Goal: Information Seeking & Learning: Compare options

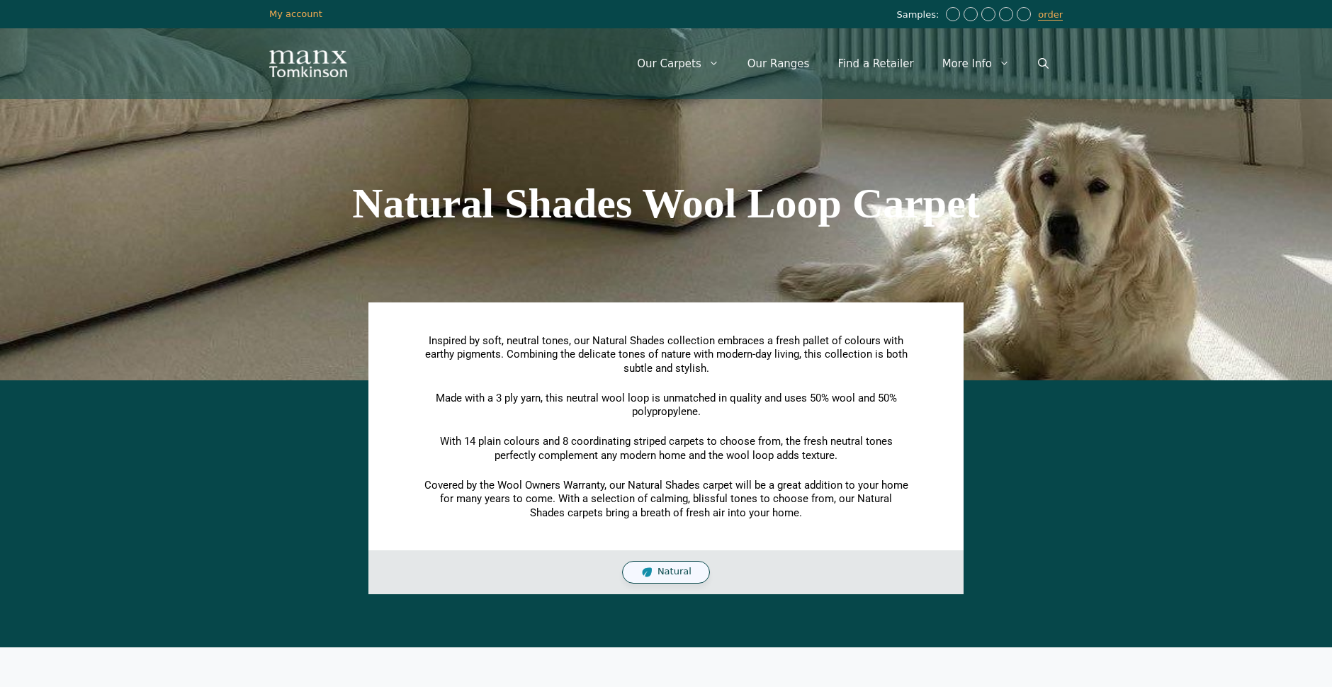
click at [686, 561] on div "Natural" at bounding box center [666, 572] width 88 height 23
click at [666, 570] on span "Natural" at bounding box center [674, 572] width 34 height 12
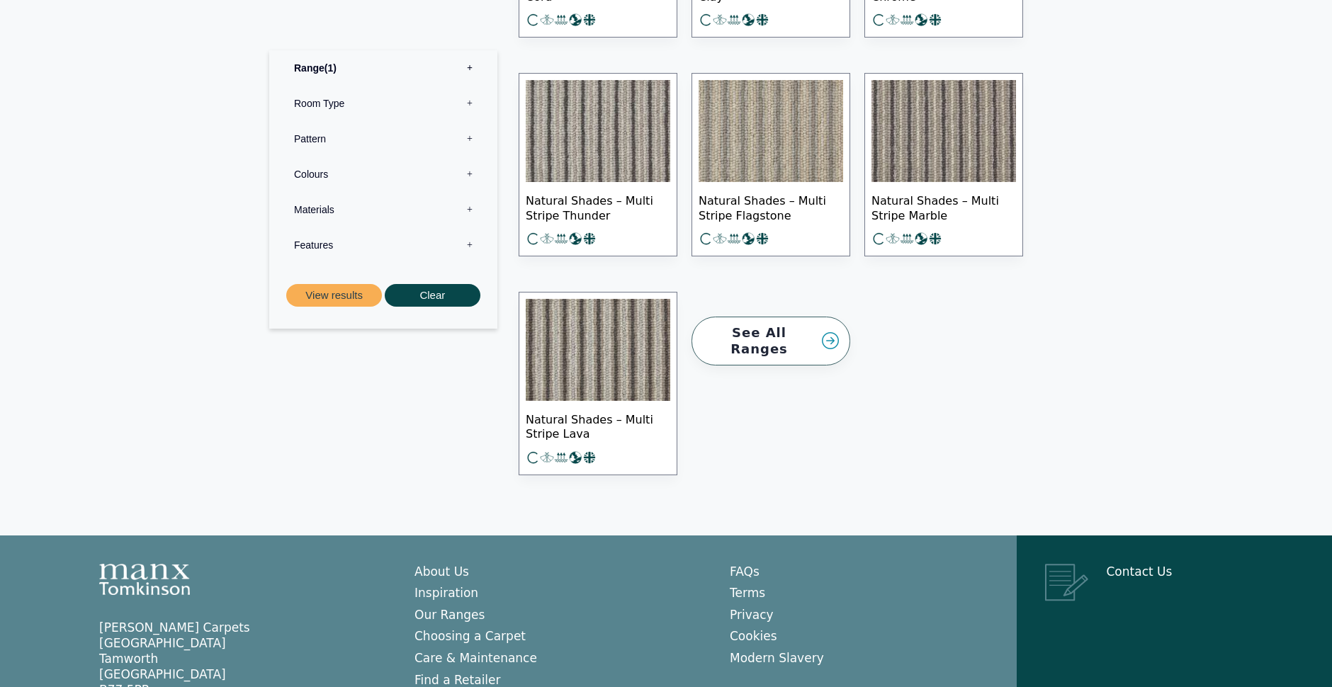
scroll to position [1947, 0]
click at [795, 325] on link "See All Ranges" at bounding box center [770, 340] width 159 height 49
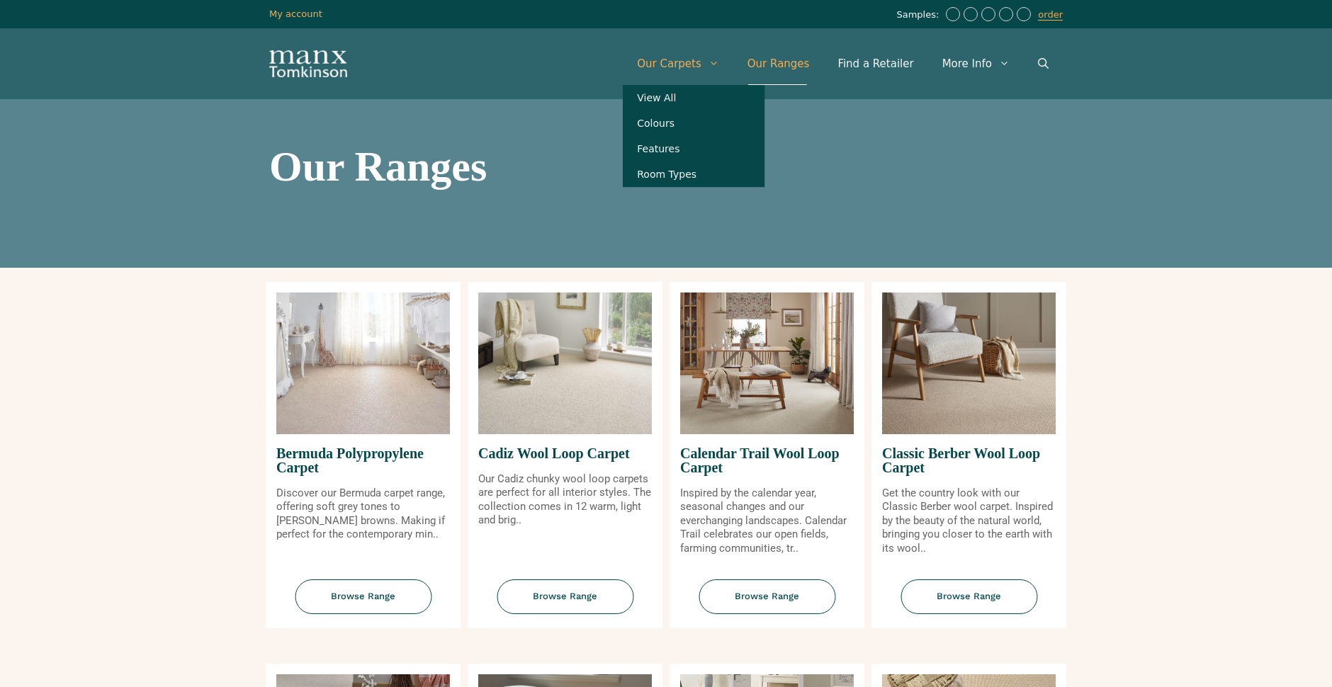
scroll to position [1, 1]
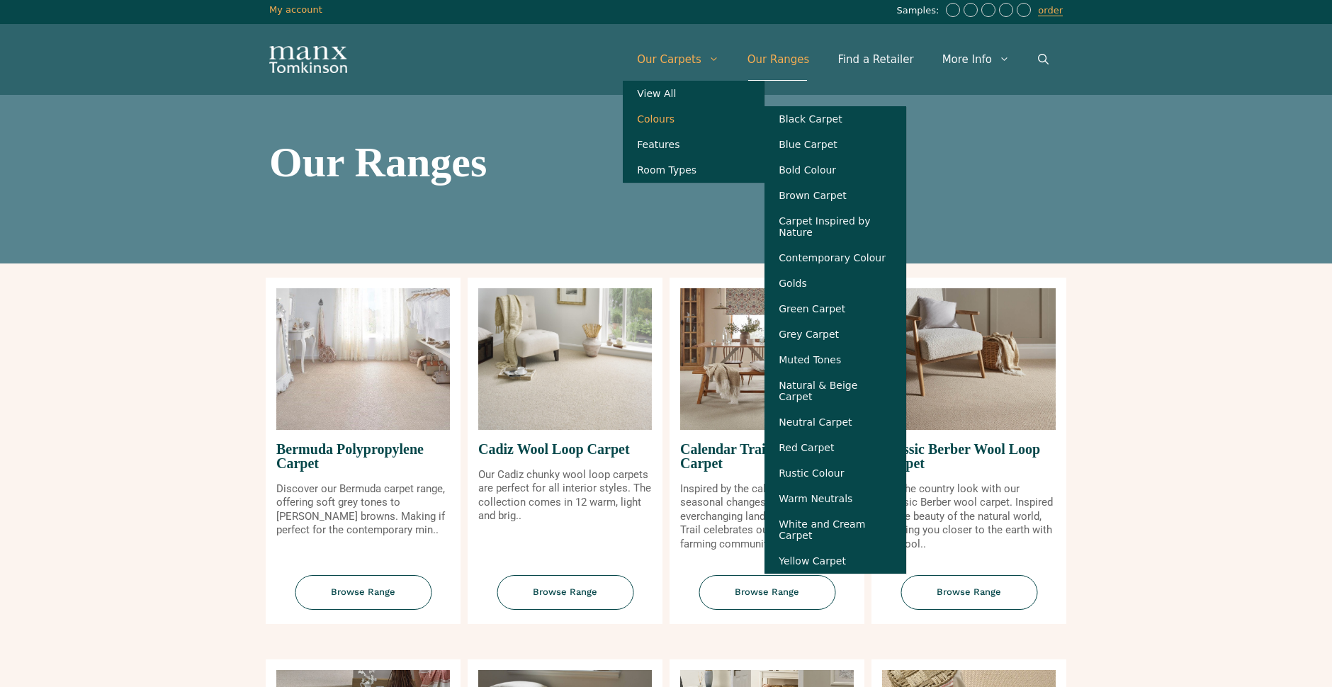
click at [676, 120] on link "Colours" at bounding box center [694, 118] width 142 height 25
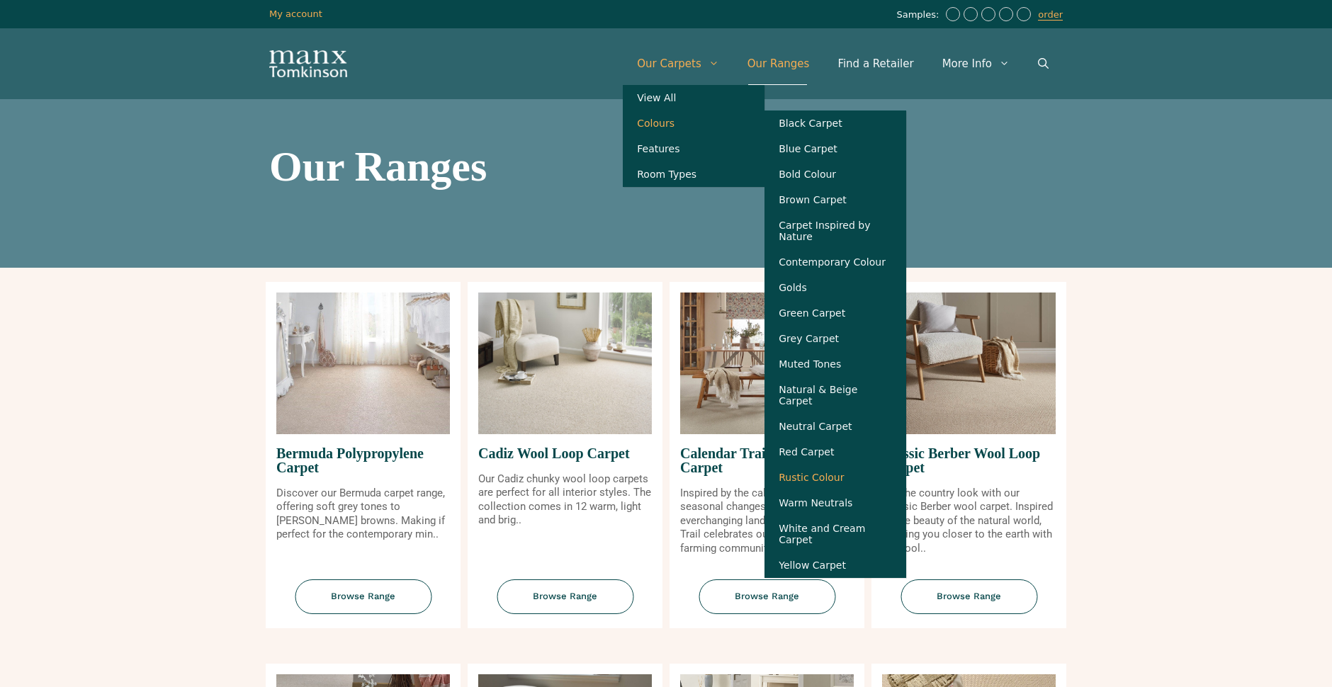
scroll to position [-2, 1]
click at [833, 479] on link "Rustic Colour" at bounding box center [835, 477] width 142 height 25
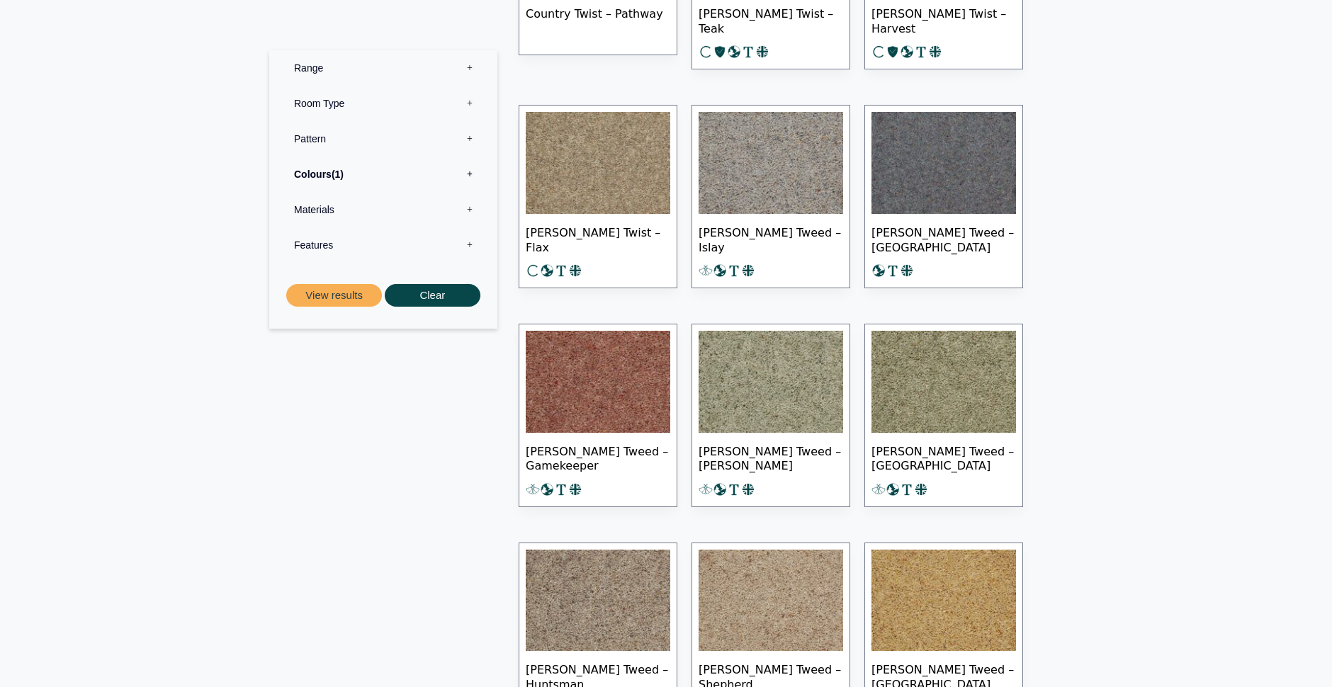
scroll to position [931, 0]
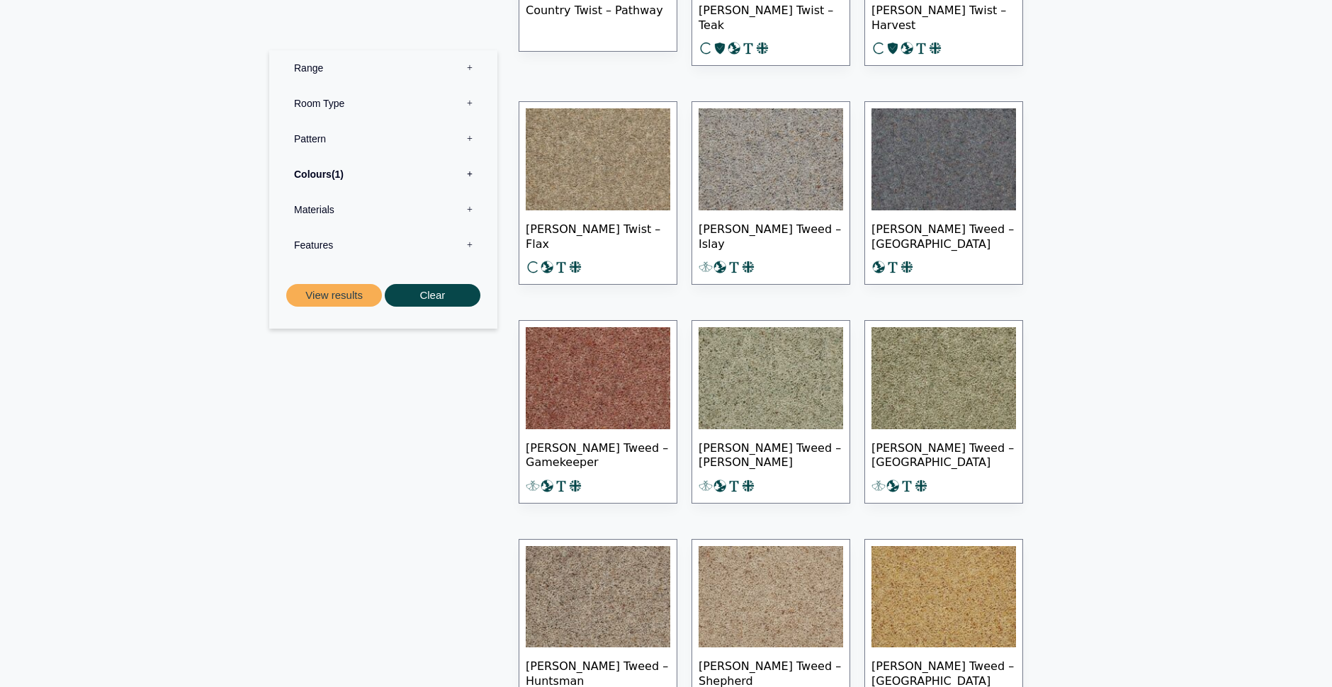
click at [619, 387] on img at bounding box center [598, 378] width 144 height 102
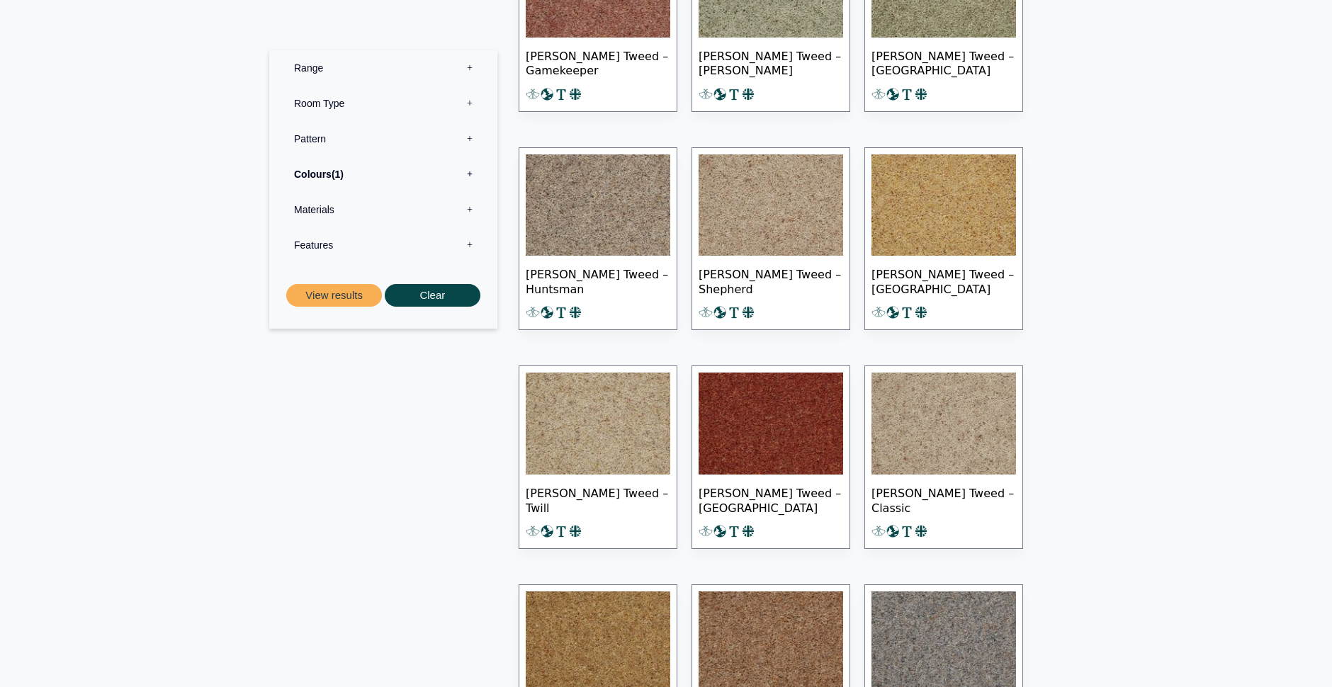
scroll to position [1325, 0]
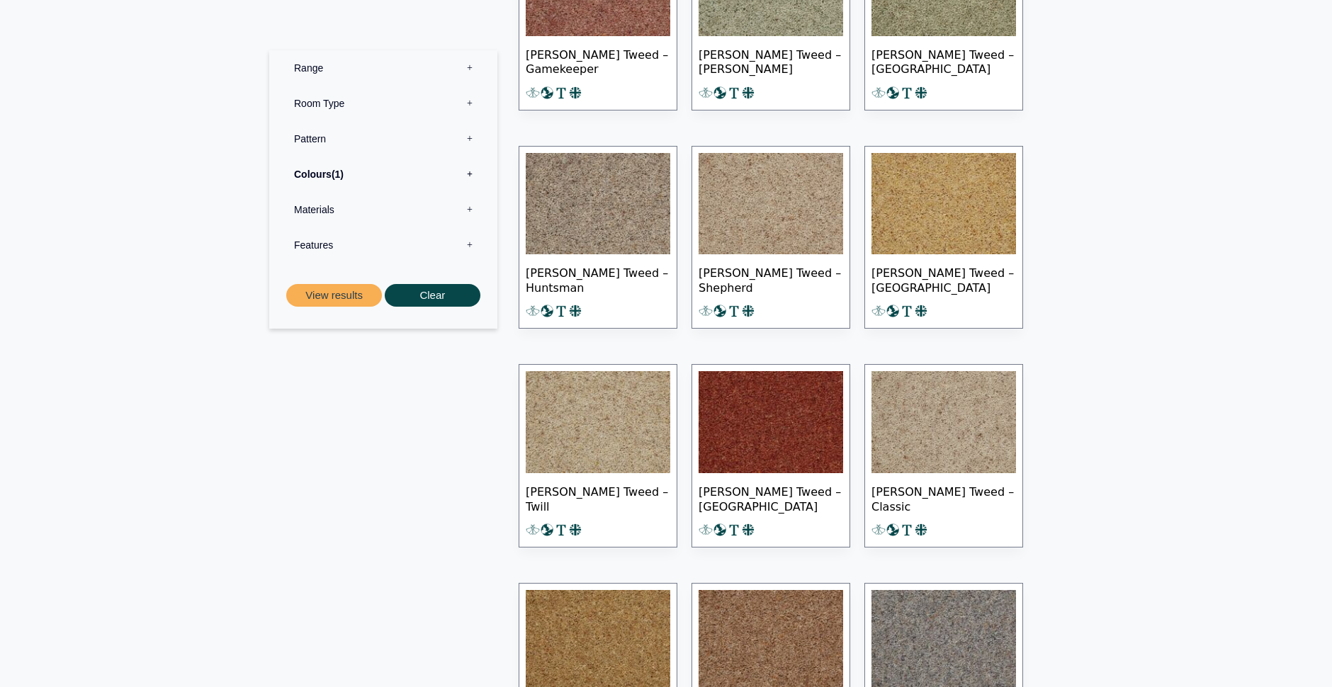
click at [759, 416] on img at bounding box center [770, 422] width 144 height 102
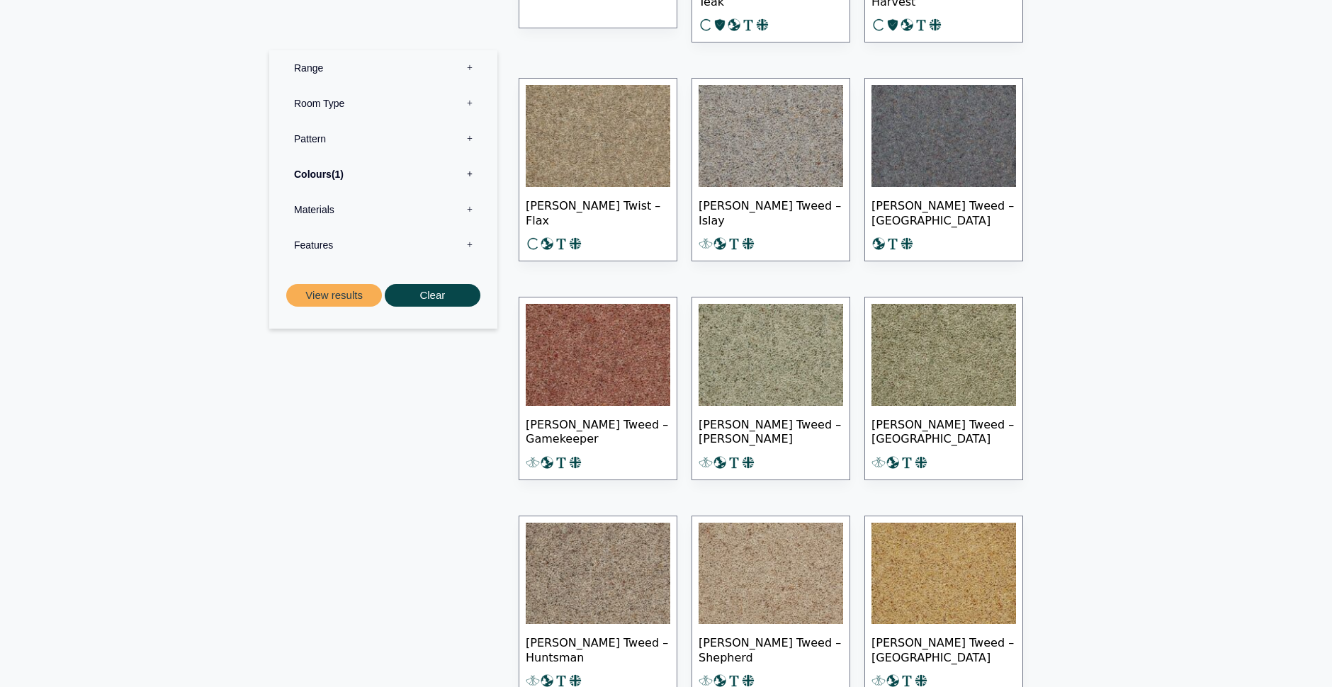
scroll to position [953, 0]
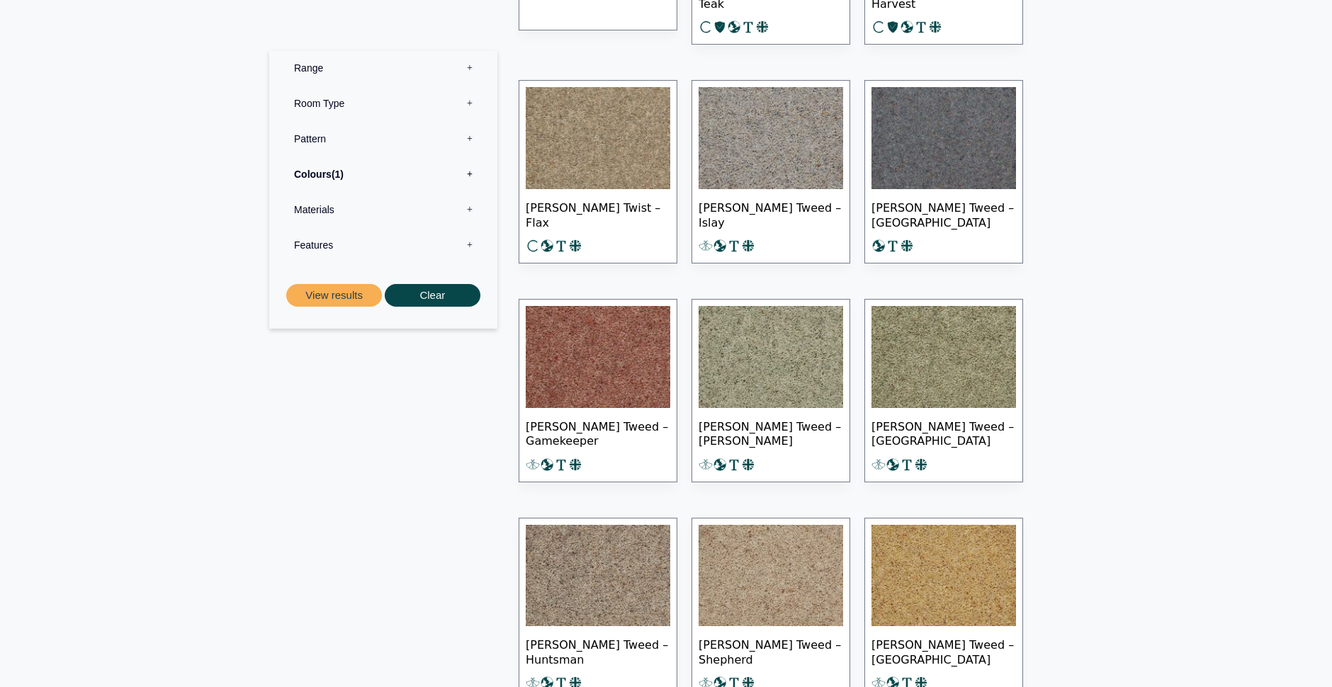
click at [618, 353] on img at bounding box center [598, 357] width 144 height 102
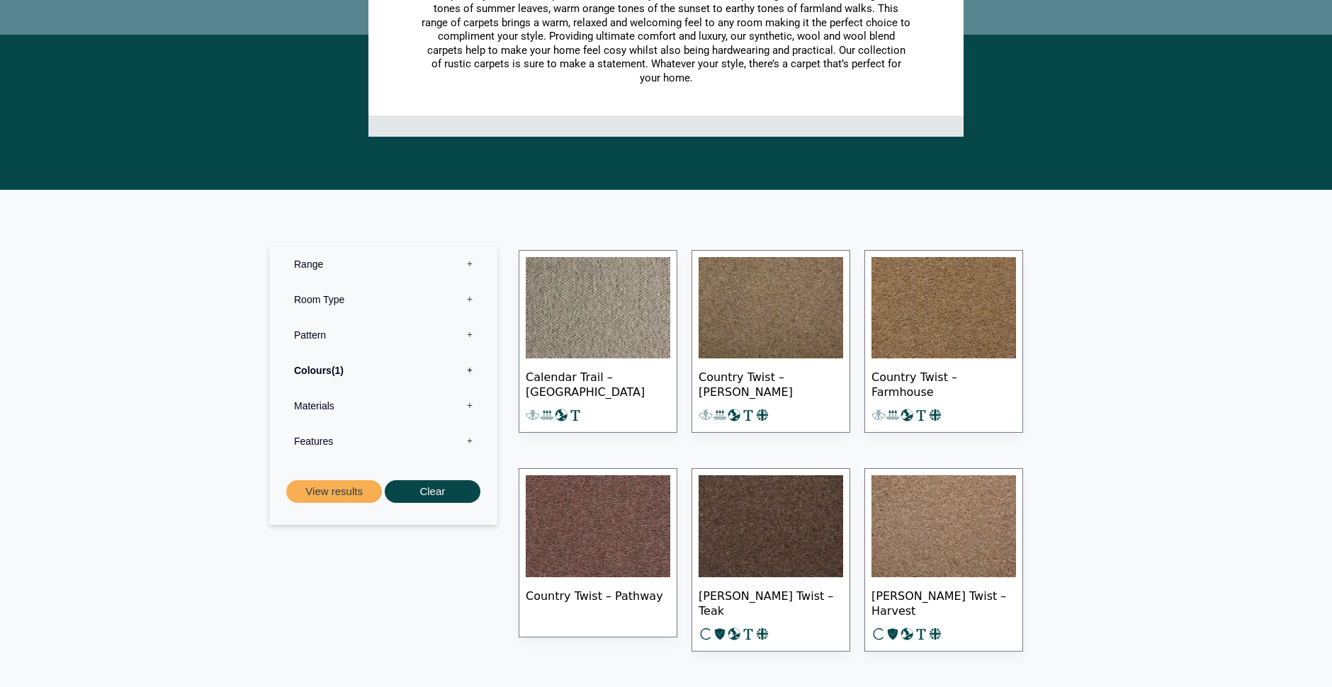
scroll to position [344, 0]
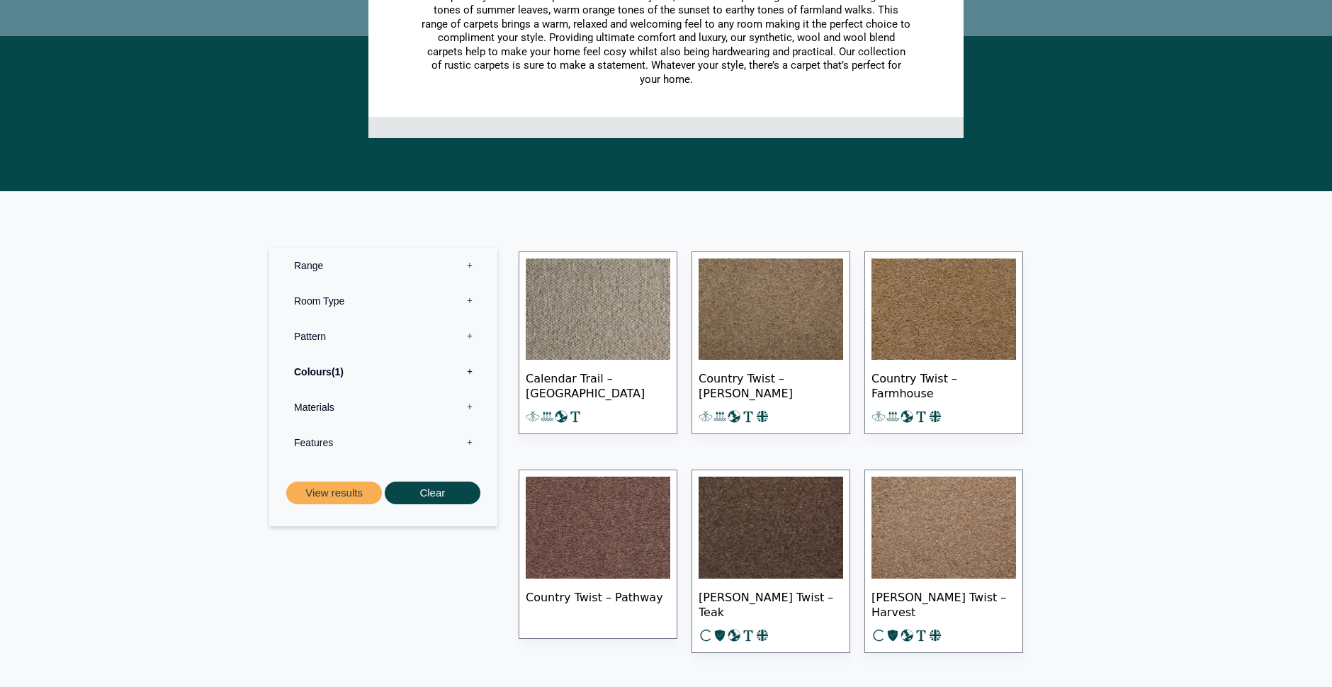
click at [472, 371] on label "Colours 1" at bounding box center [383, 371] width 207 height 35
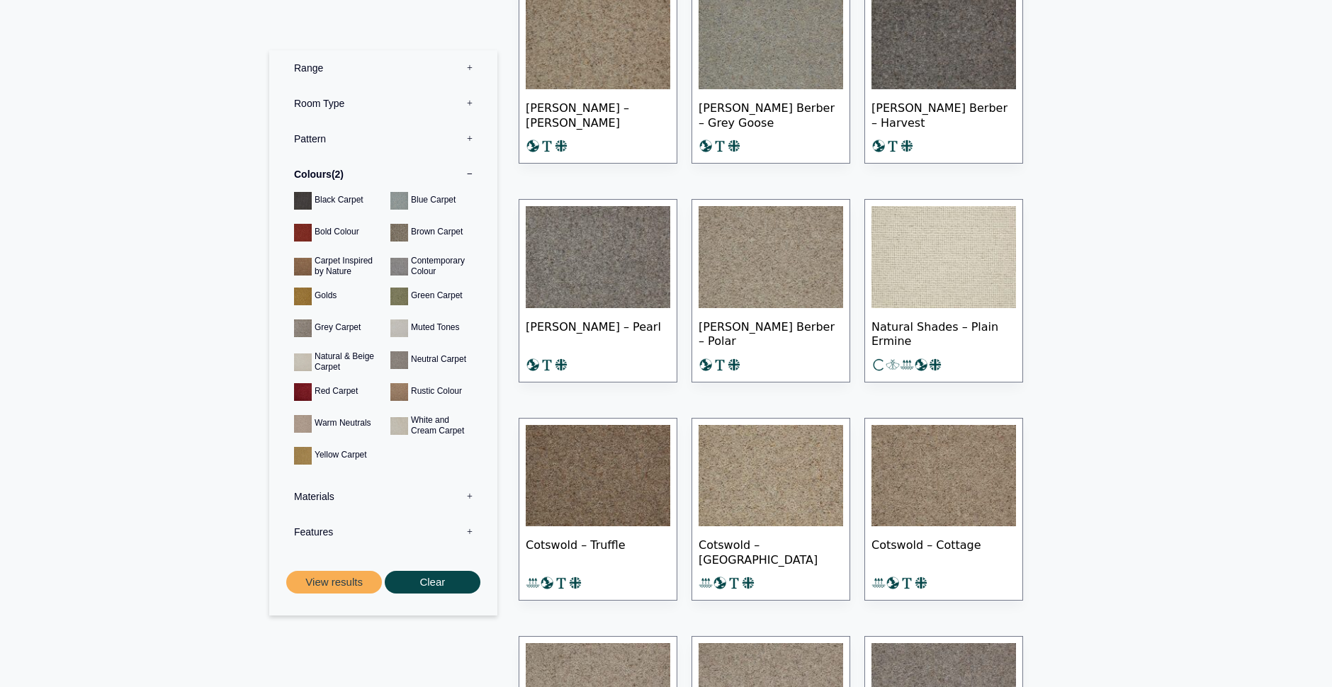
scroll to position [2804, 0]
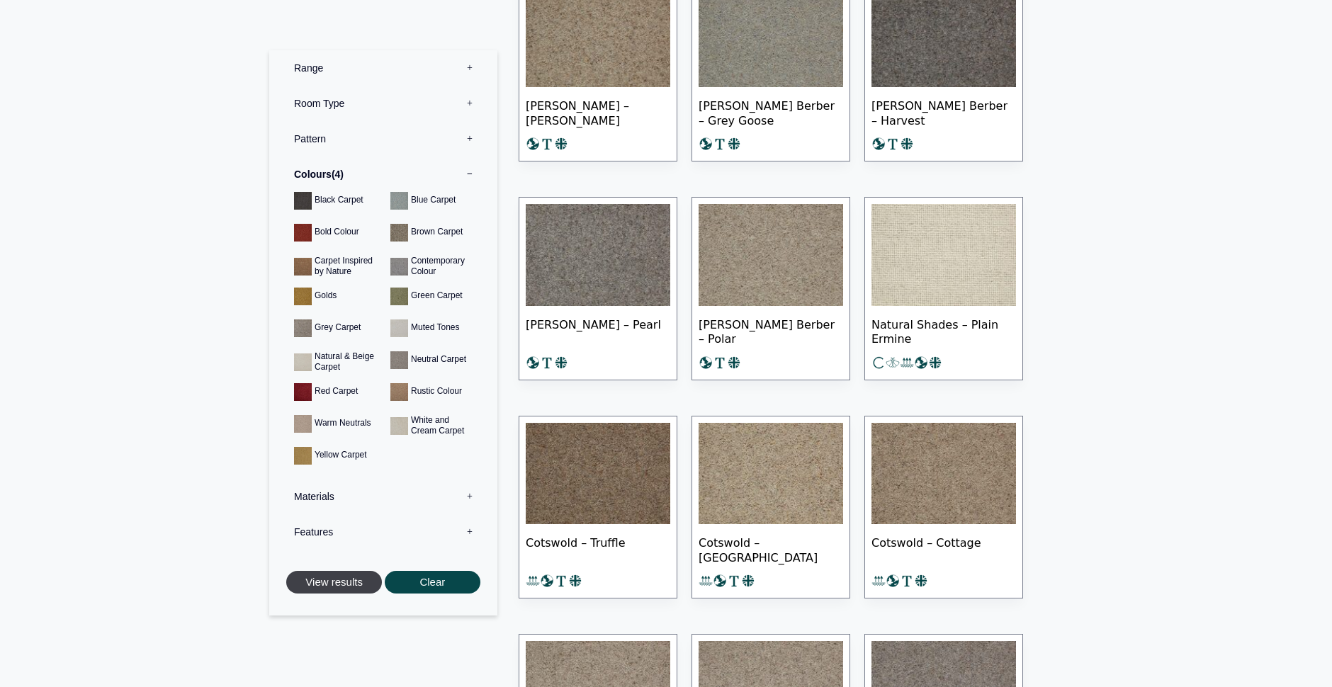
click at [351, 586] on button "View results" at bounding box center [334, 581] width 96 height 23
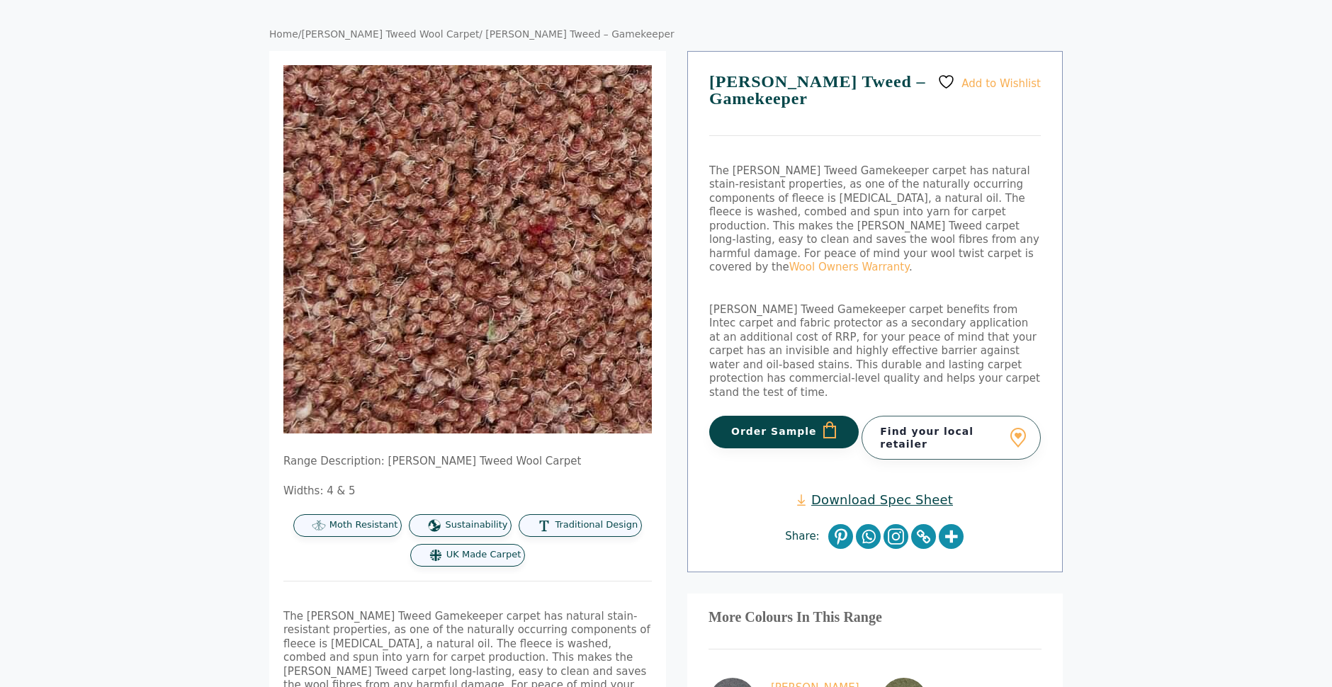
scroll to position [98, 0]
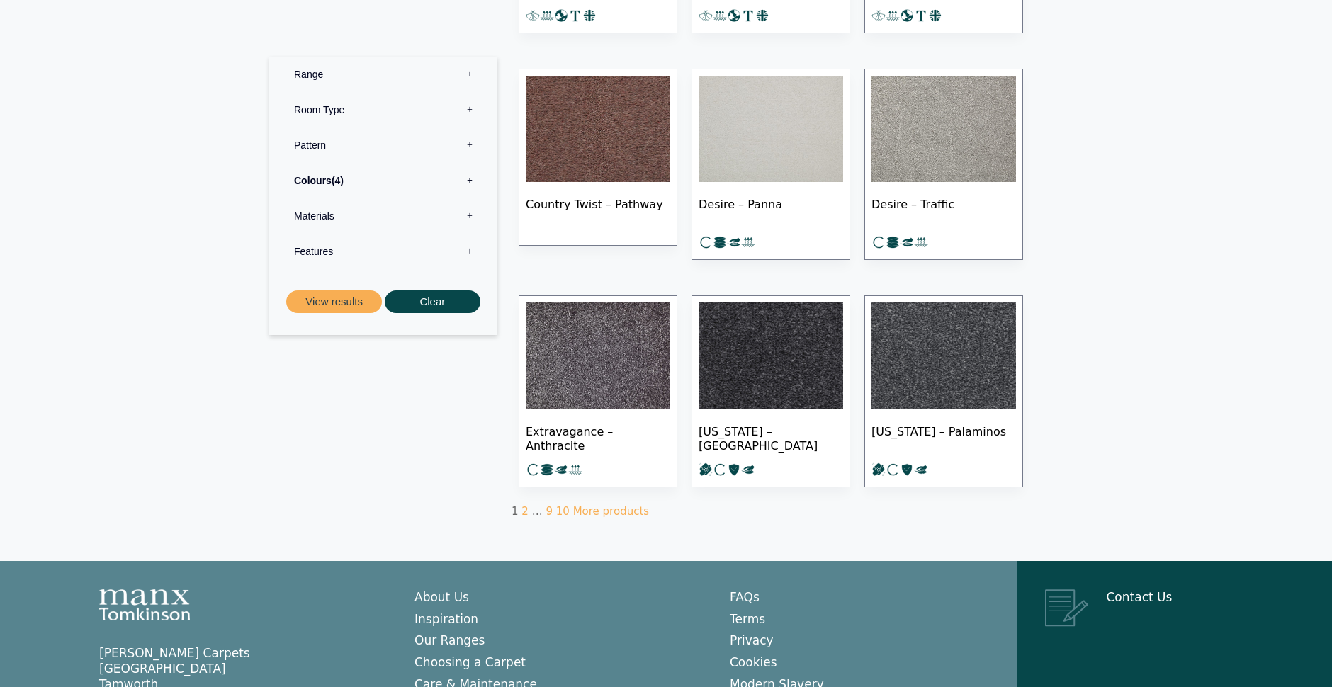
scroll to position [754, 0]
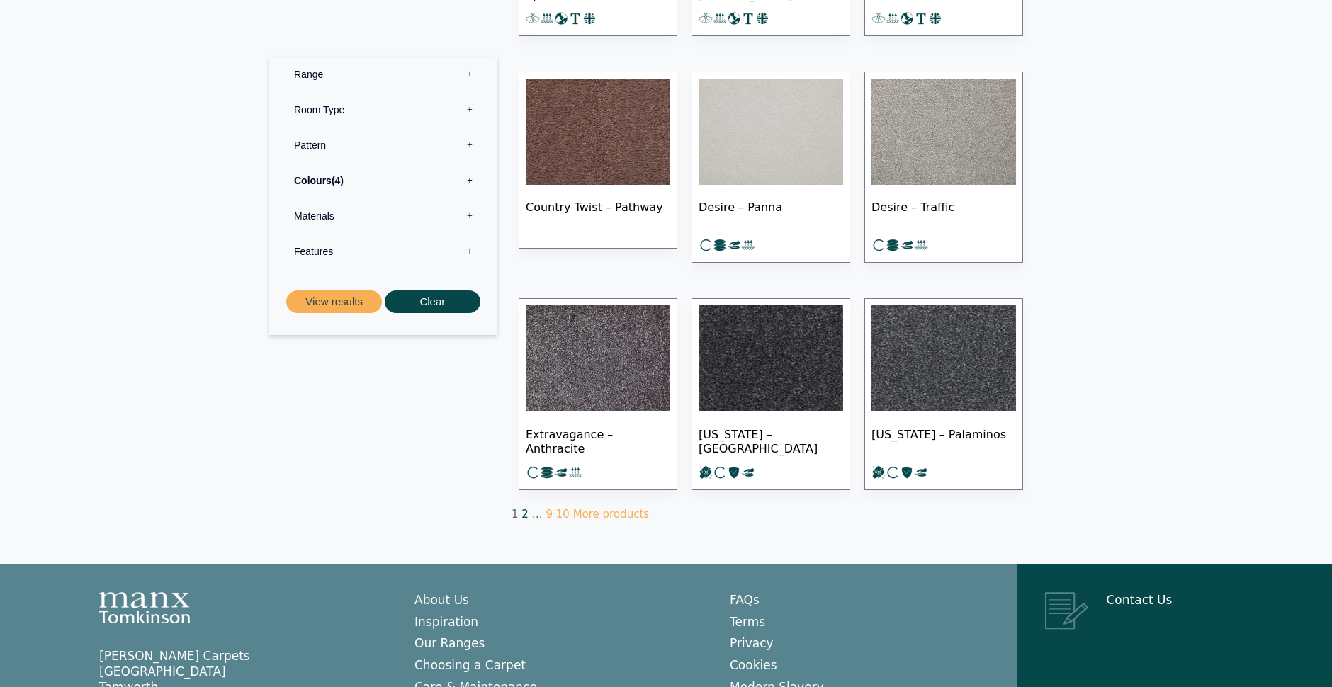
click at [523, 511] on link "2" at bounding box center [524, 514] width 7 height 13
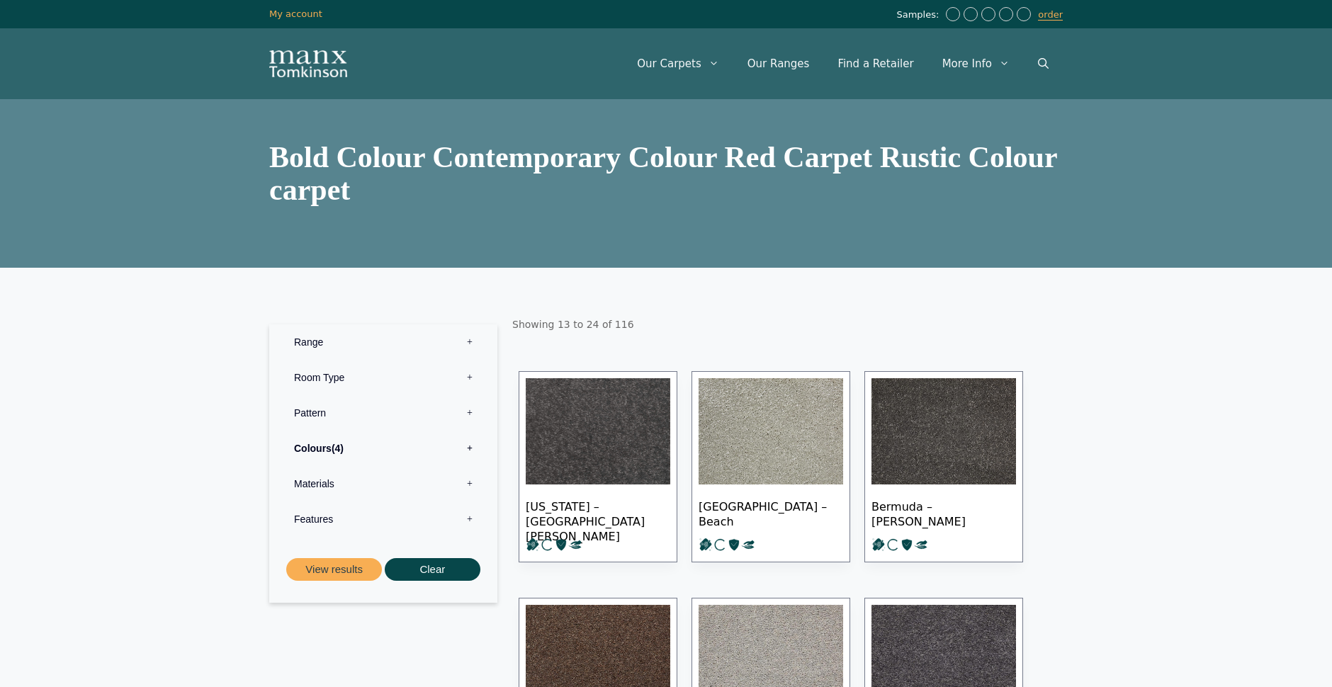
click at [338, 449] on span "4" at bounding box center [337, 448] width 12 height 11
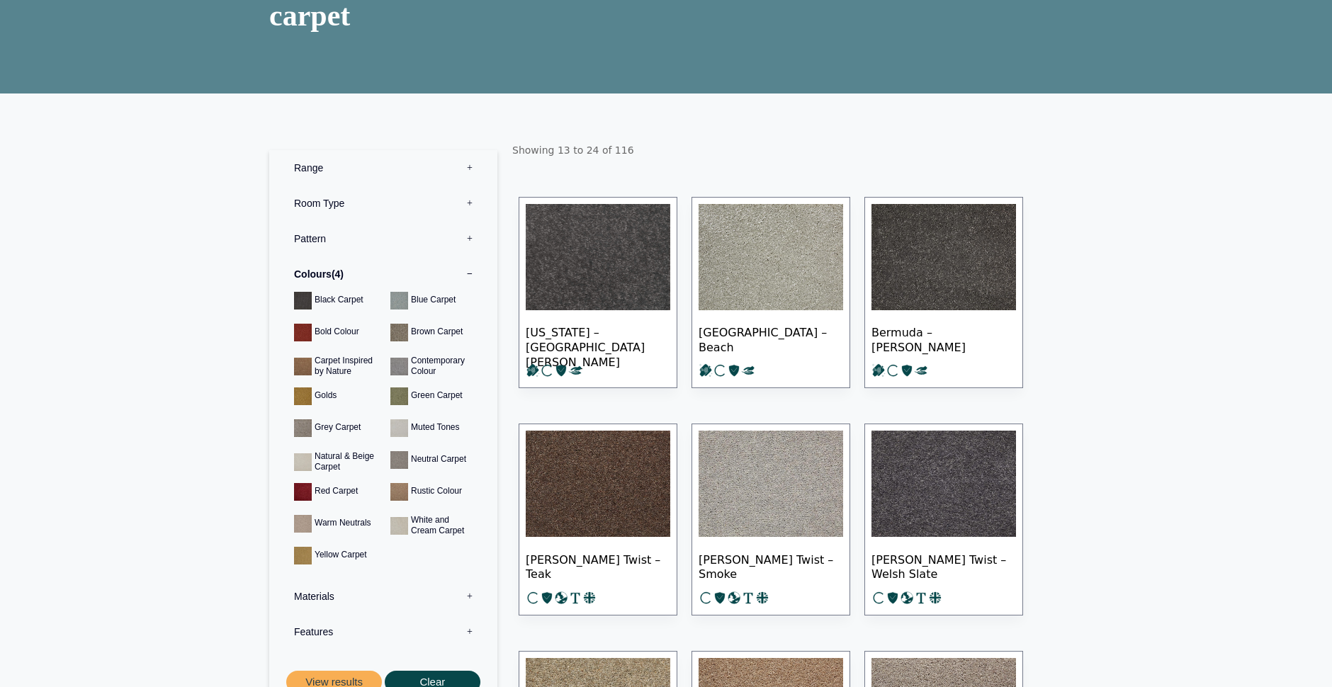
scroll to position [185, 0]
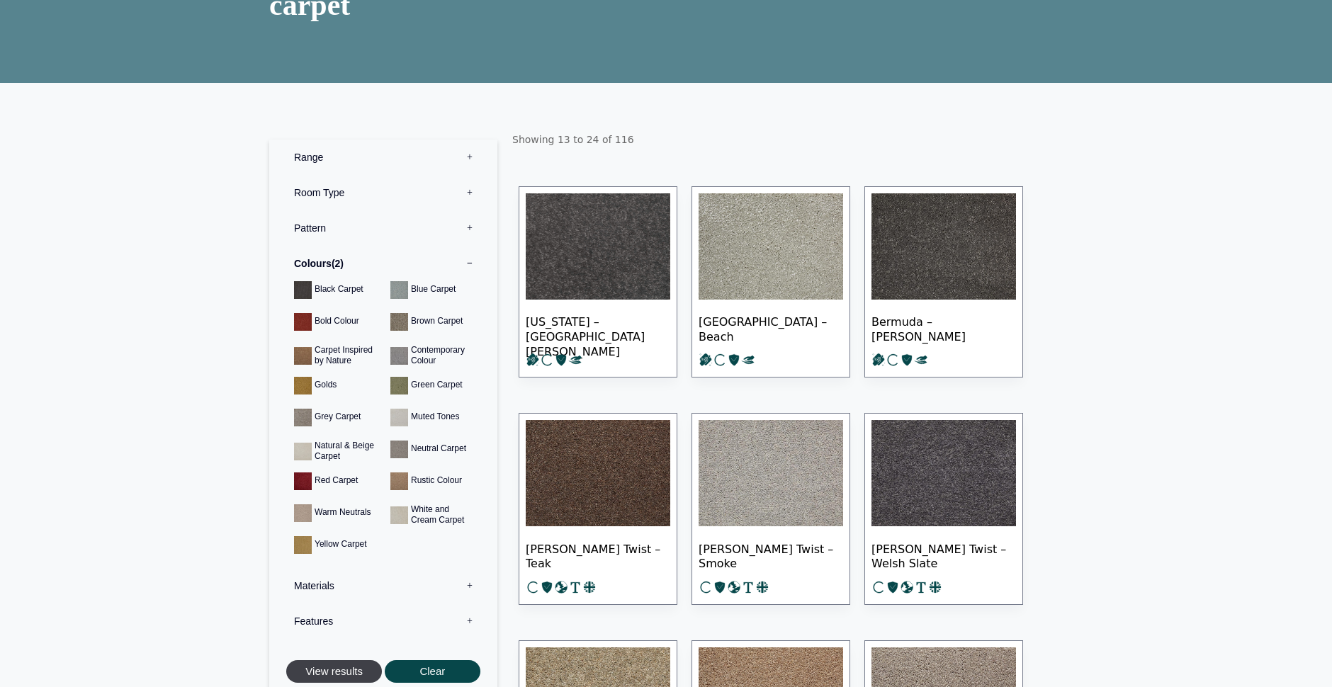
click at [326, 677] on button "View results" at bounding box center [334, 671] width 96 height 23
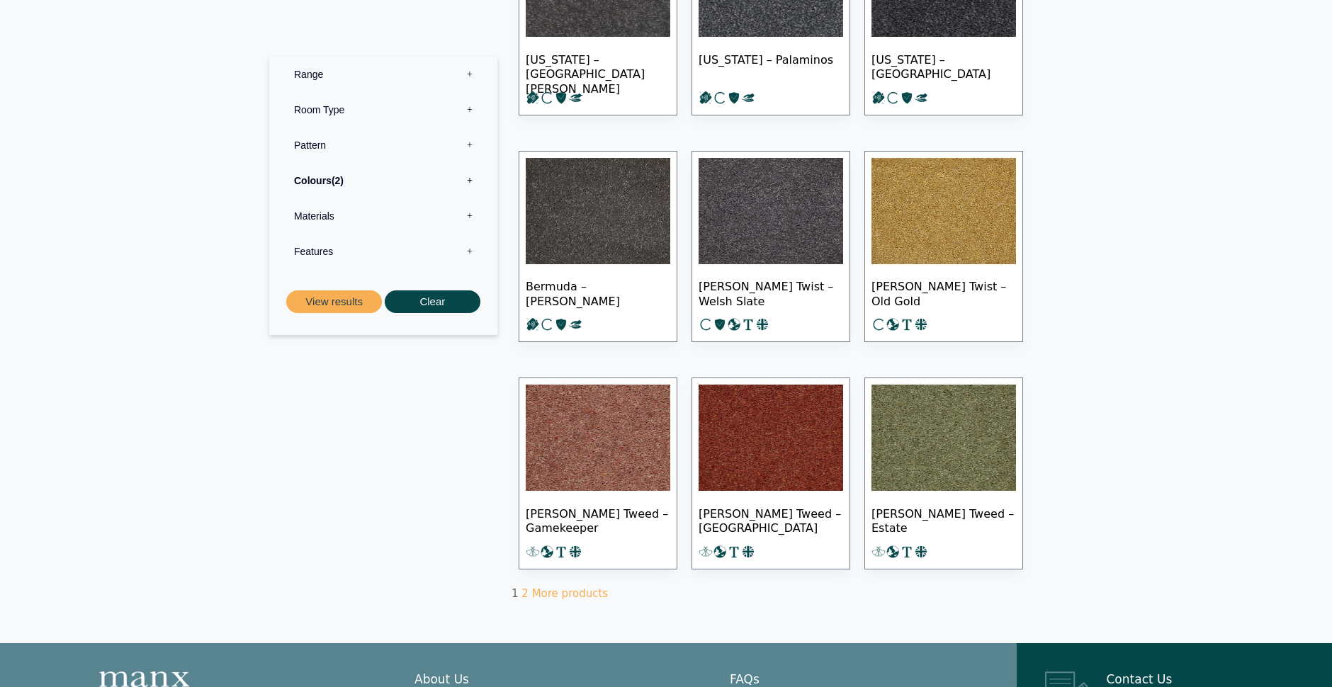
scroll to position [676, 0]
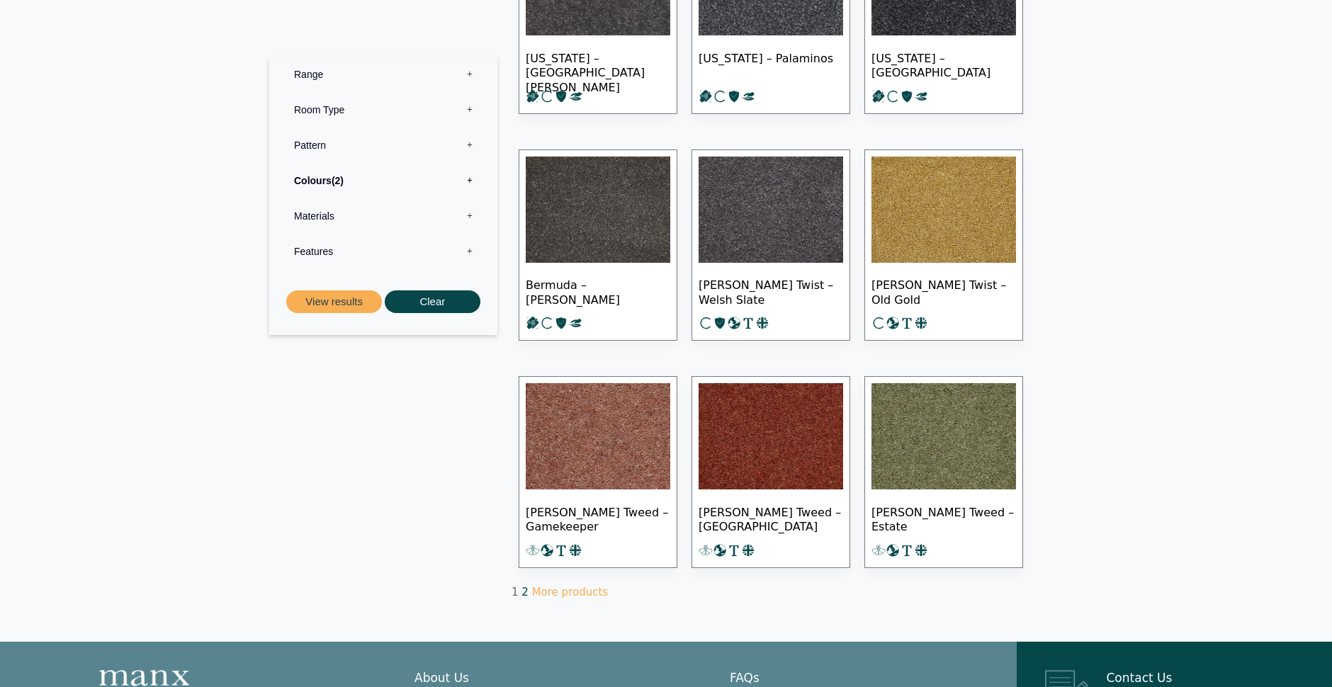
click at [522, 589] on link "2" at bounding box center [524, 592] width 7 height 13
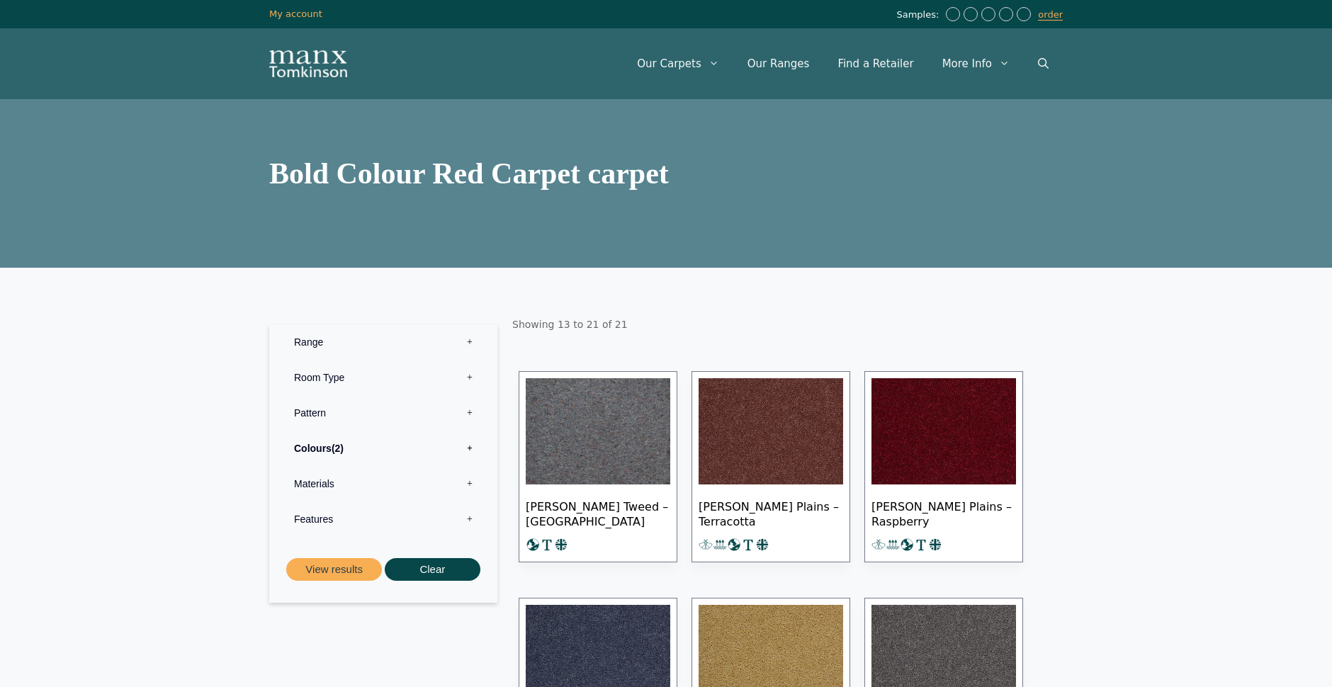
click at [302, 414] on label "Pattern 0" at bounding box center [383, 412] width 207 height 35
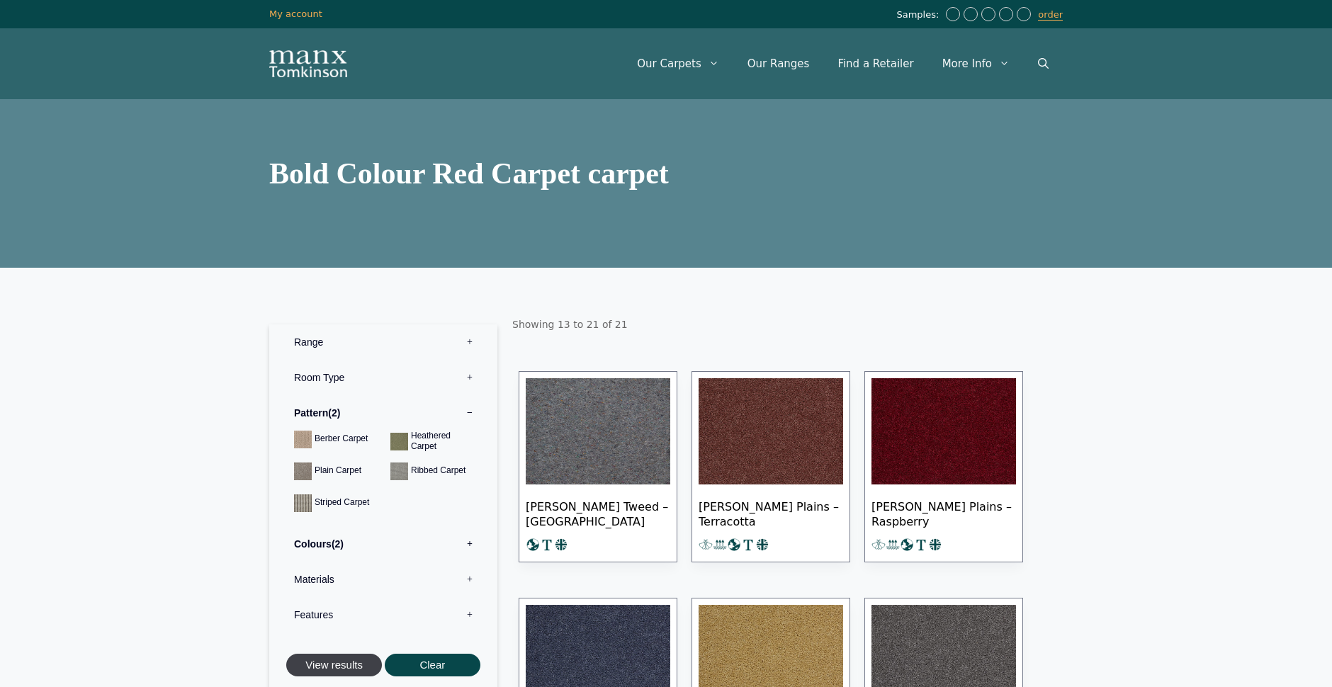
click at [334, 669] on button "View results" at bounding box center [334, 665] width 96 height 23
